Goal: Find specific page/section: Find specific page/section

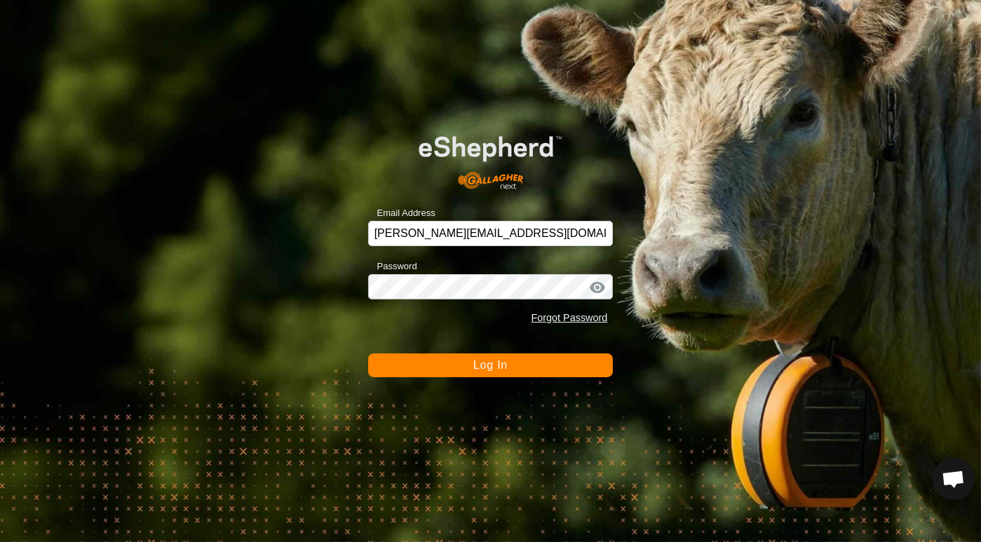
click at [496, 366] on span "Log In" at bounding box center [490, 365] width 34 height 12
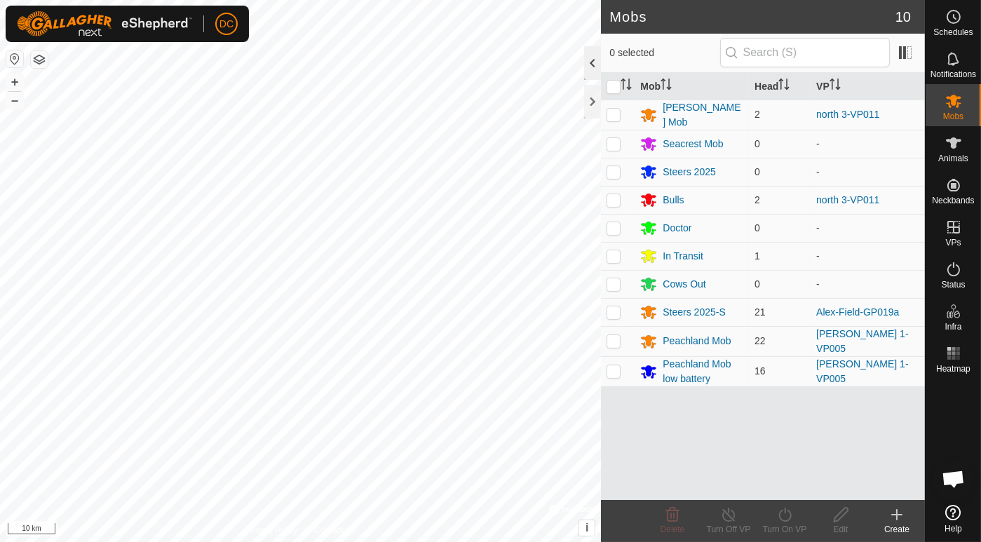
click at [588, 62] on div at bounding box center [592, 63] width 17 height 34
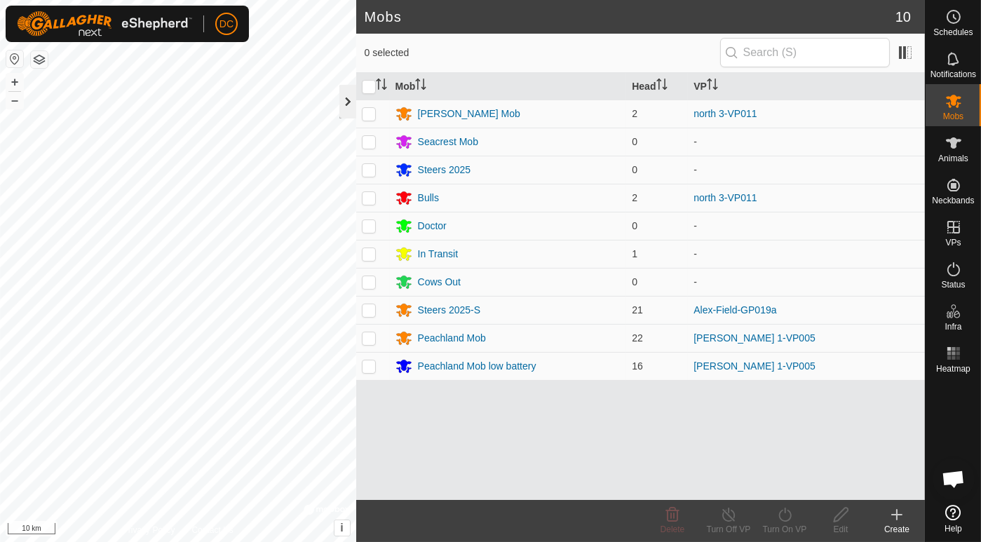
click at [344, 97] on div at bounding box center [347, 102] width 17 height 34
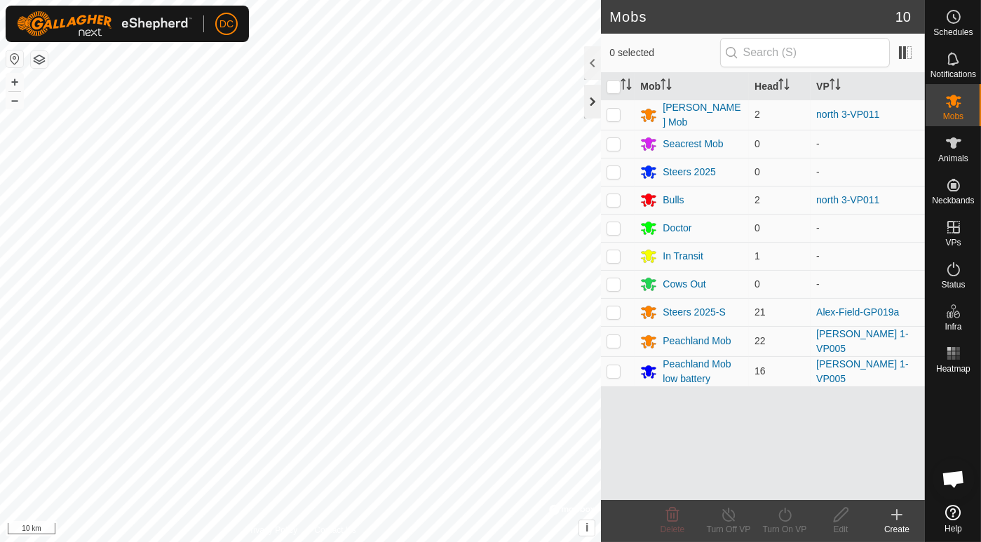
click at [592, 103] on div at bounding box center [592, 102] width 17 height 34
click at [39, 57] on button "button" at bounding box center [39, 59] width 17 height 17
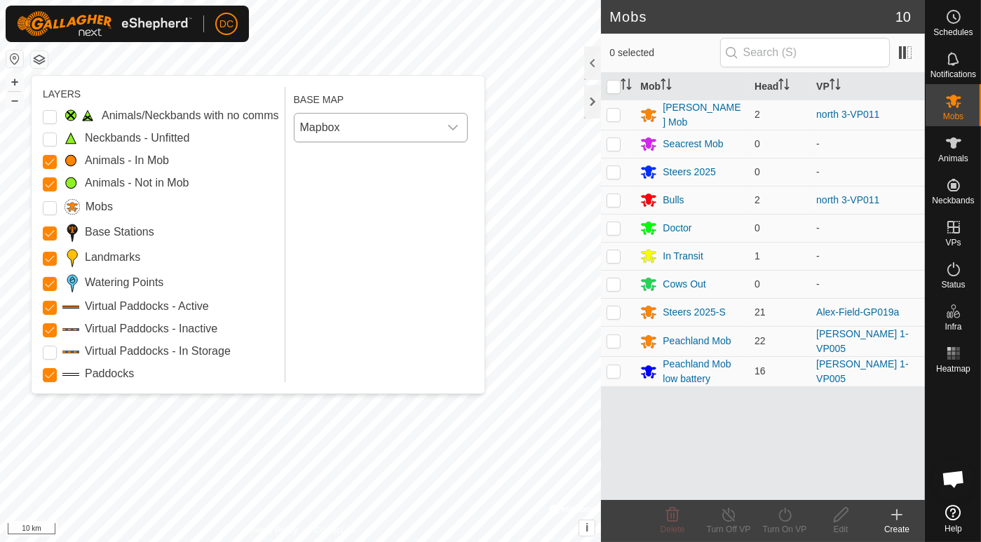
click at [456, 125] on icon "dropdown trigger" at bounding box center [452, 127] width 11 height 11
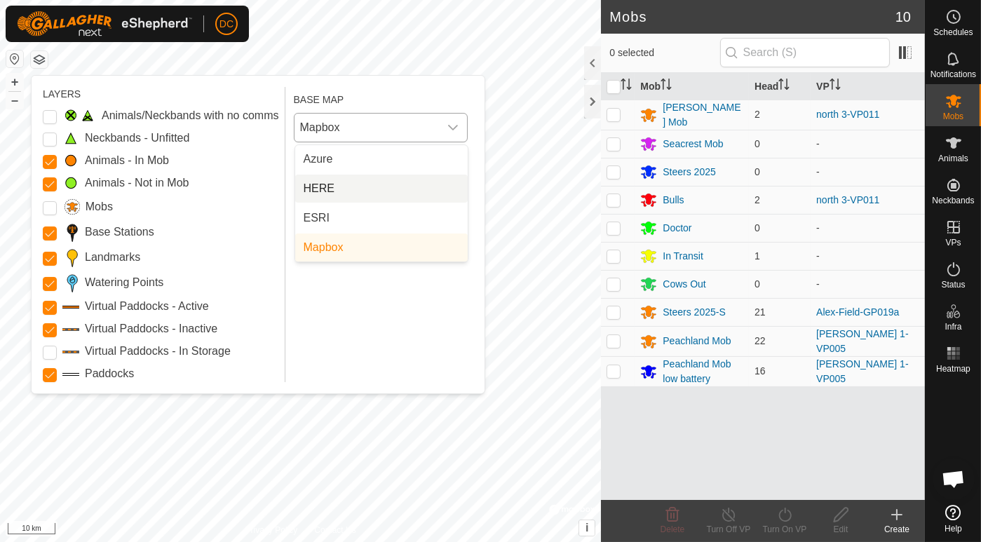
click at [358, 188] on li "HERE" at bounding box center [381, 189] width 172 height 28
